Goal: Transaction & Acquisition: Book appointment/travel/reservation

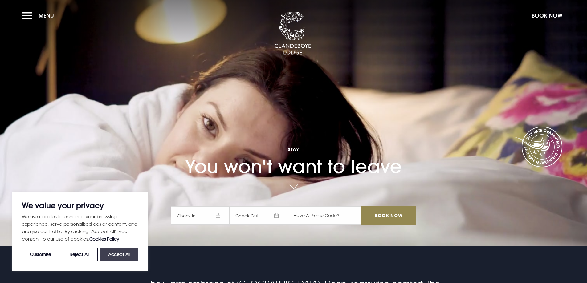
click at [113, 252] on button "Accept All" at bounding box center [119, 255] width 38 height 14
checkbox input "true"
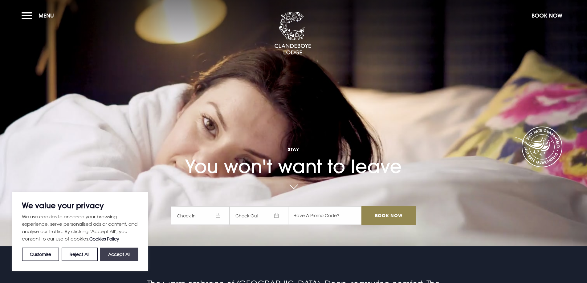
checkbox input "true"
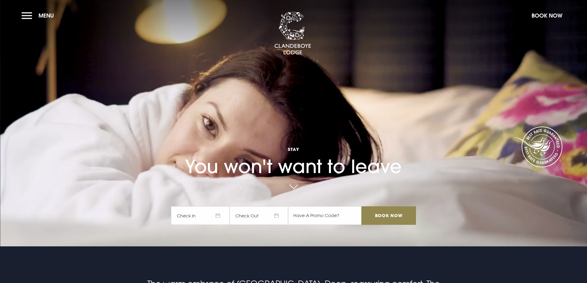
click at [192, 213] on span "Check In" at bounding box center [200, 216] width 59 height 18
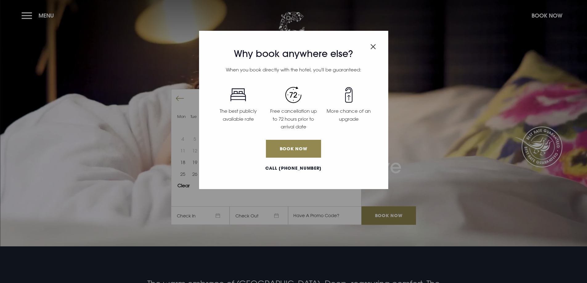
click at [373, 48] on img "Close modal" at bounding box center [374, 46] width 6 height 5
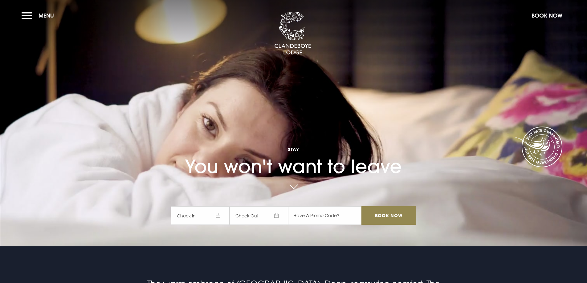
click at [360, 49] on section "Stay You won't want to leave Check In Check Out Mon Tue Wed Thur Fri Sat Sun Mo…" at bounding box center [293, 123] width 587 height 247
click at [30, 15] on button "Menu" at bounding box center [39, 15] width 35 height 13
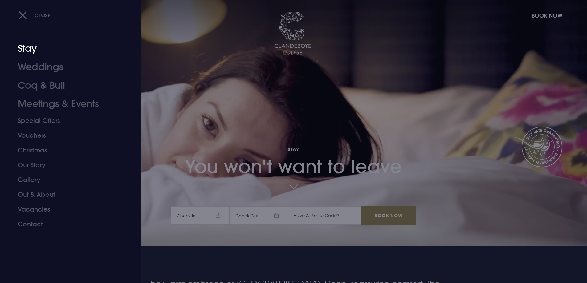
click at [28, 47] on link "Stay" at bounding box center [66, 48] width 97 height 18
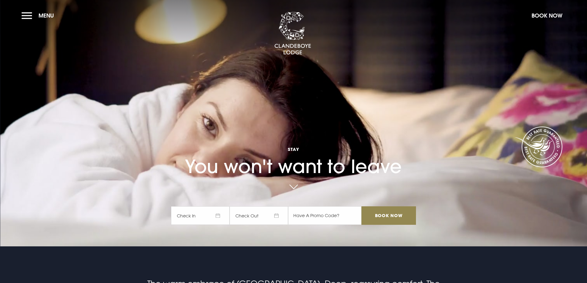
click at [206, 223] on span "Check In" at bounding box center [200, 216] width 59 height 18
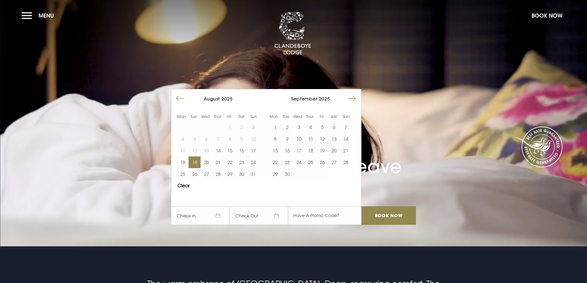
click at [196, 165] on button "19" at bounding box center [195, 163] width 12 height 12
click at [209, 161] on button "20" at bounding box center [207, 163] width 12 height 12
click at [404, 220] on input "Book Now" at bounding box center [389, 216] width 54 height 18
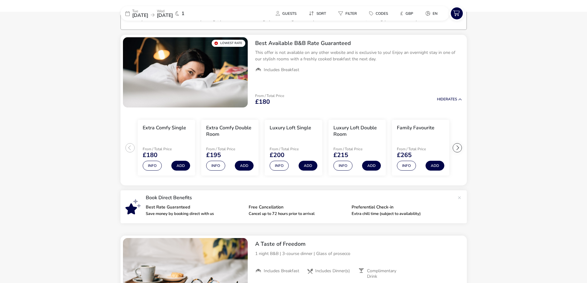
scroll to position [17, 0]
